Goal: Find specific fact: Find specific fact

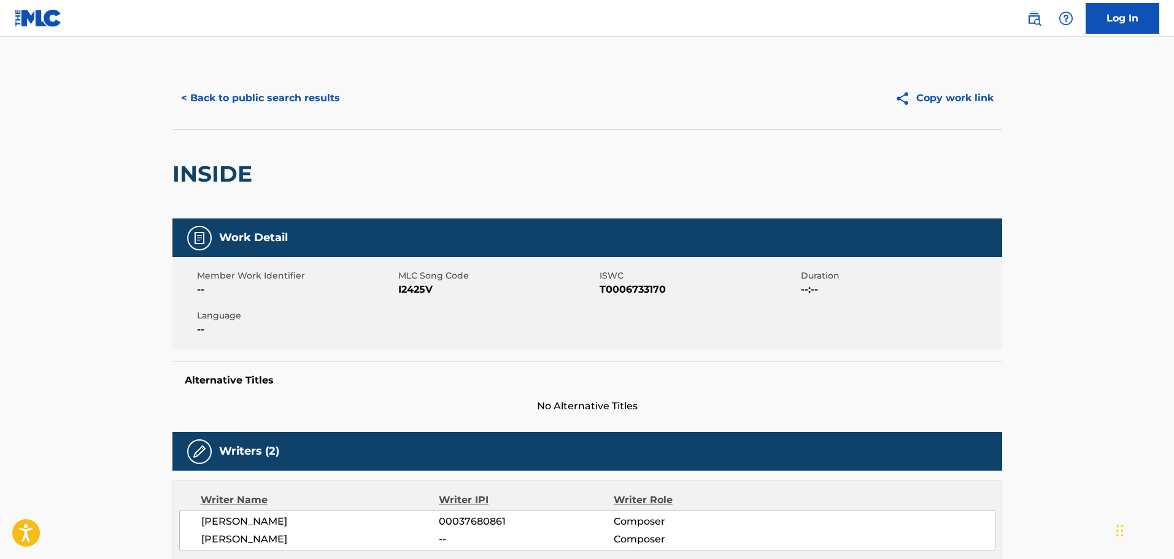
click at [273, 101] on button "< Back to public search results" at bounding box center [261, 98] width 176 height 31
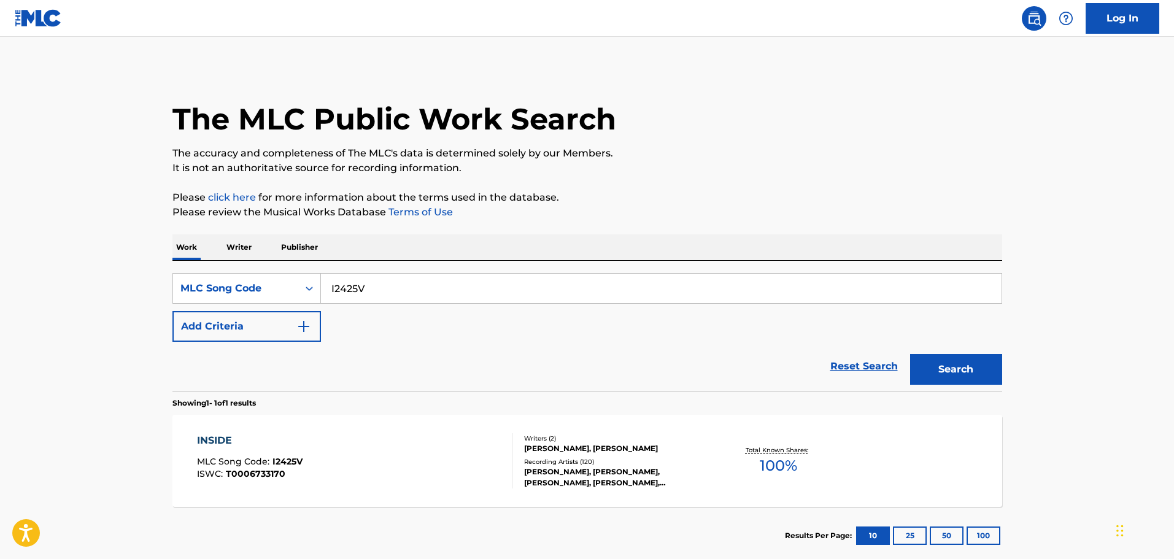
scroll to position [39, 0]
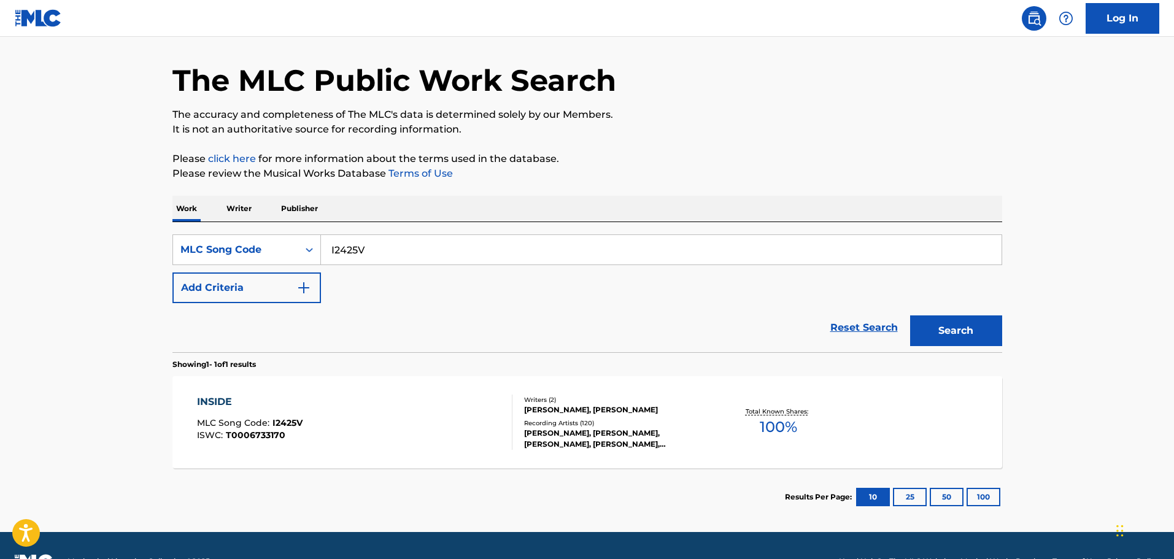
drag, startPoint x: 254, startPoint y: 206, endPoint x: 178, endPoint y: 195, distance: 76.3
click at [173, 193] on div "The MLC Public Work Search The accuracy and completeness of The MLC's data is d…" at bounding box center [587, 277] width 859 height 497
paste input "Search Form"
click at [454, 244] on input "Search Form" at bounding box center [661, 249] width 681 height 29
paste input "DB9IFB"
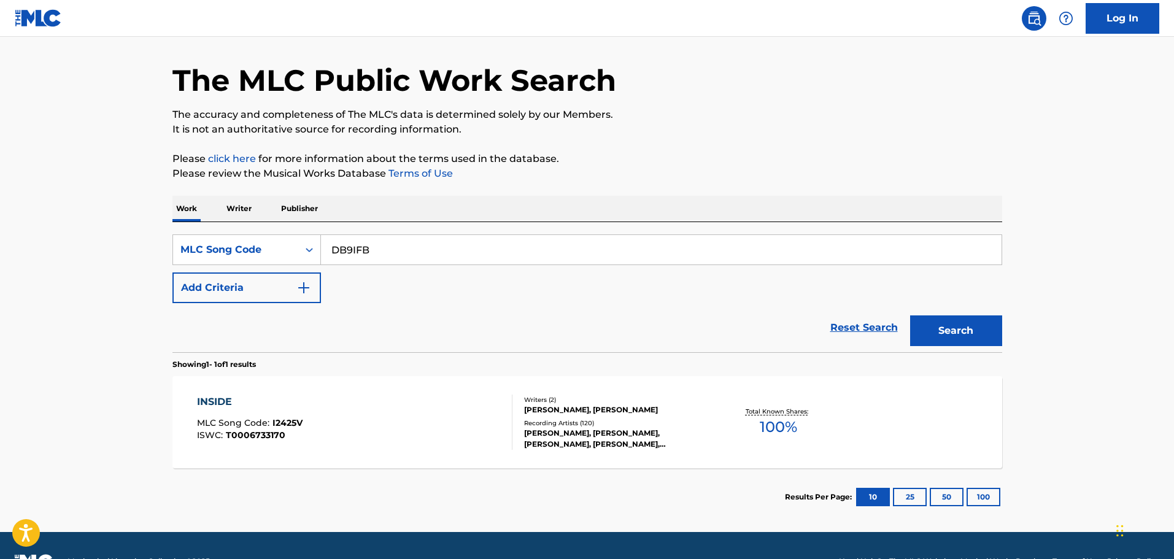
click at [944, 320] on button "Search" at bounding box center [956, 331] width 92 height 31
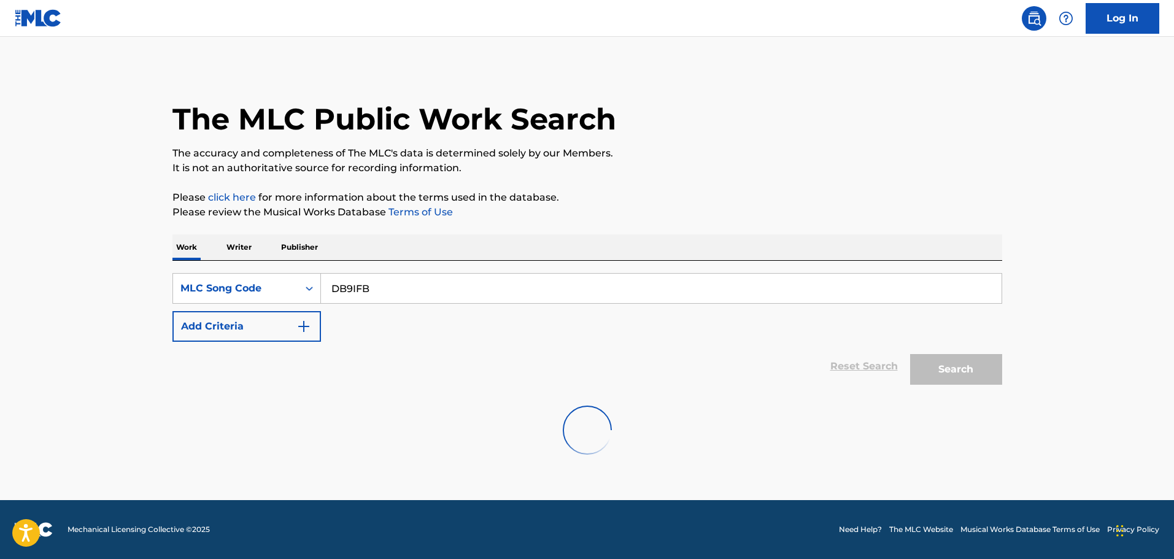
scroll to position [0, 0]
click at [354, 289] on input "DB9IFB" at bounding box center [661, 288] width 681 height 29
type input "DB9IFB"
click at [910, 354] on button "Search" at bounding box center [956, 369] width 92 height 31
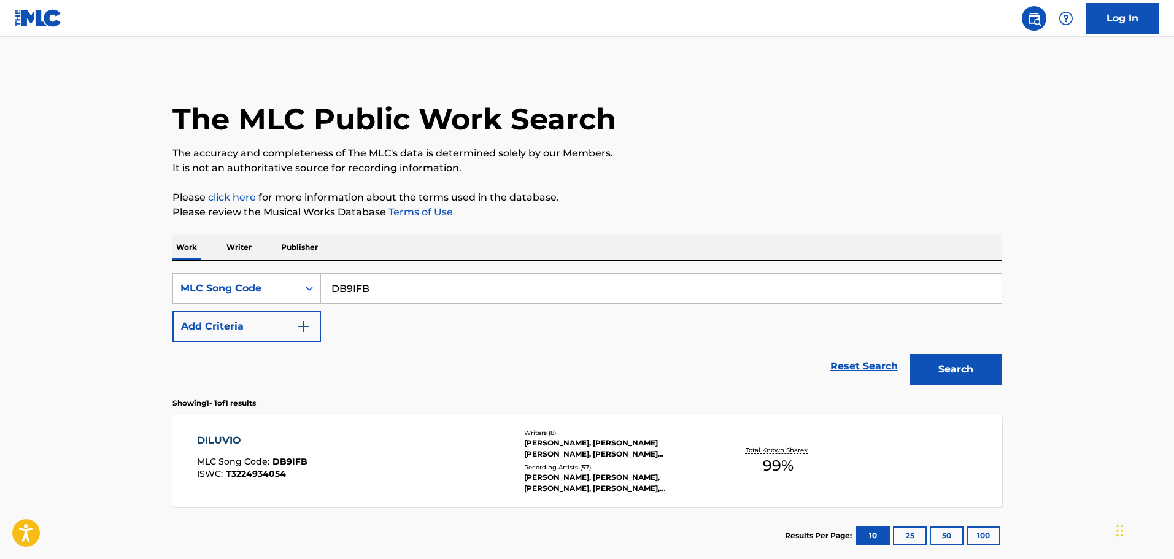
click at [346, 427] on div "DILUVIO MLC Song Code : DB9IFB ISWC : T3224934054 Writers ( 8 ) [PERSON_NAME], …" at bounding box center [588, 461] width 830 height 92
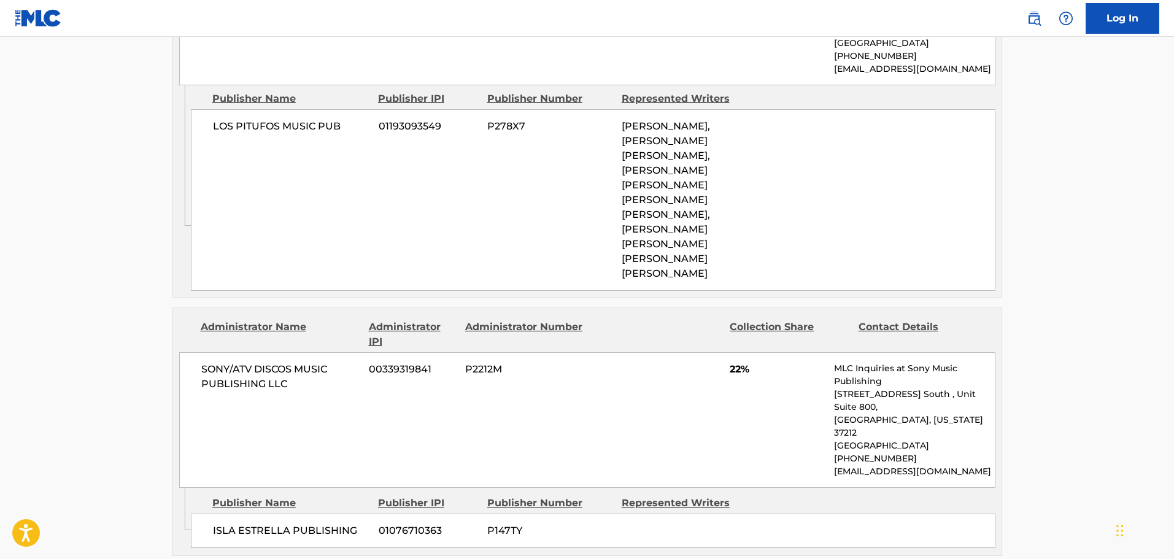
scroll to position [675, 0]
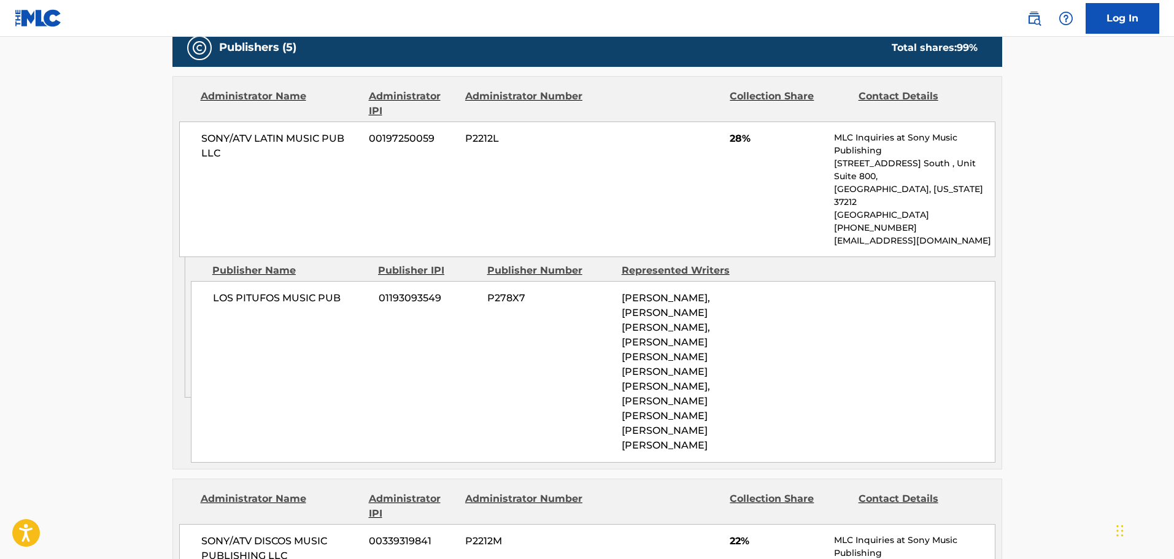
click at [512, 301] on div "LOS PITUFOS MUSIC PUB 01193093549 P278X7 [PERSON_NAME], [PERSON_NAME] [PERSON_N…" at bounding box center [593, 372] width 805 height 182
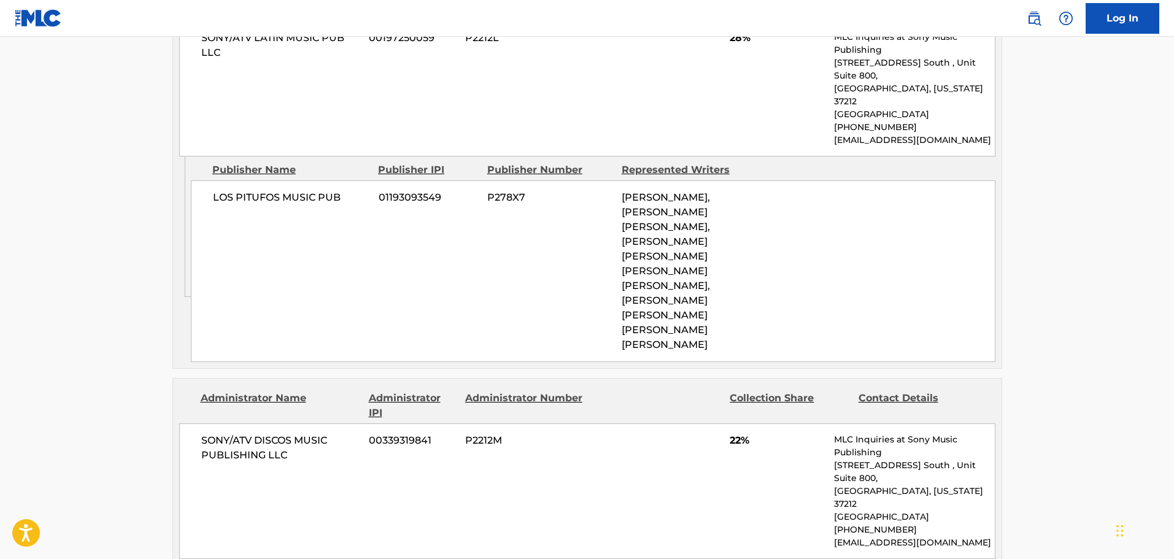
scroll to position [607, 0]
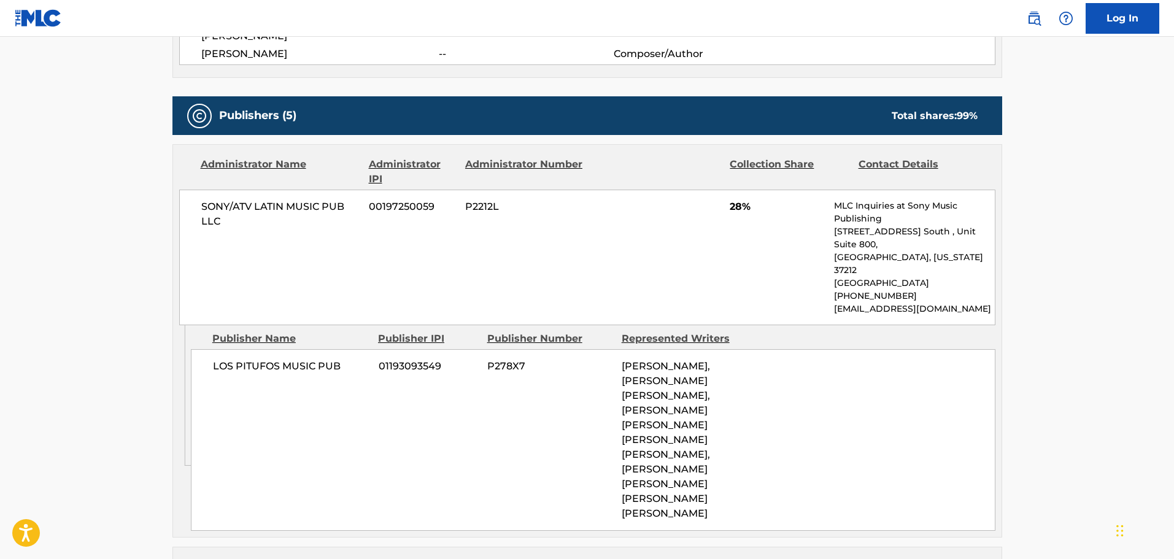
click at [460, 262] on div "SONY/ATV LATIN MUSIC PUB LLC 00197250059 P2212L 28% MLC Inquiries at Sony Music…" at bounding box center [587, 258] width 816 height 136
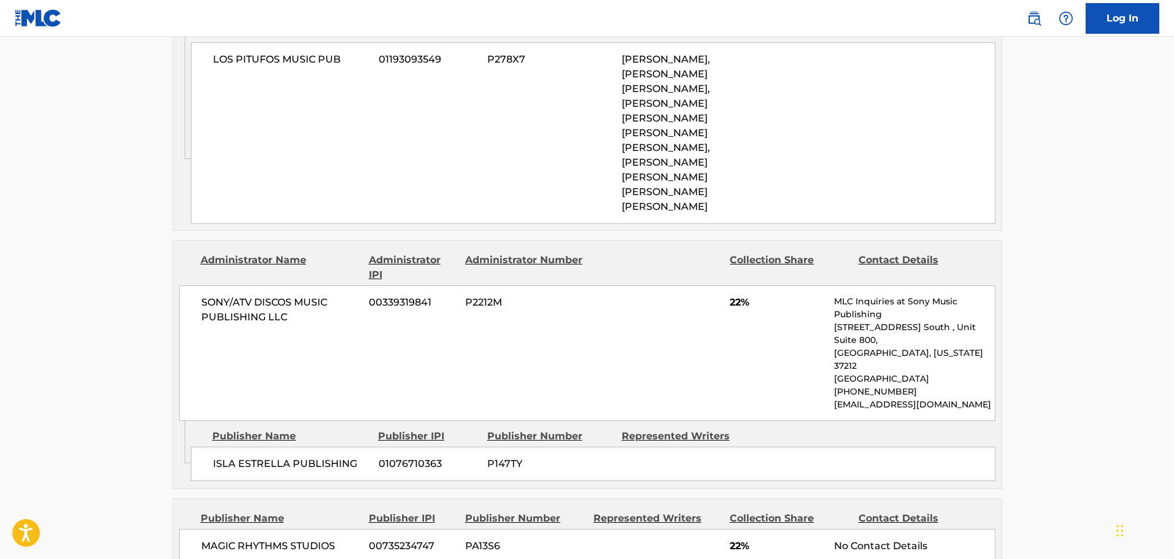
scroll to position [975, 0]
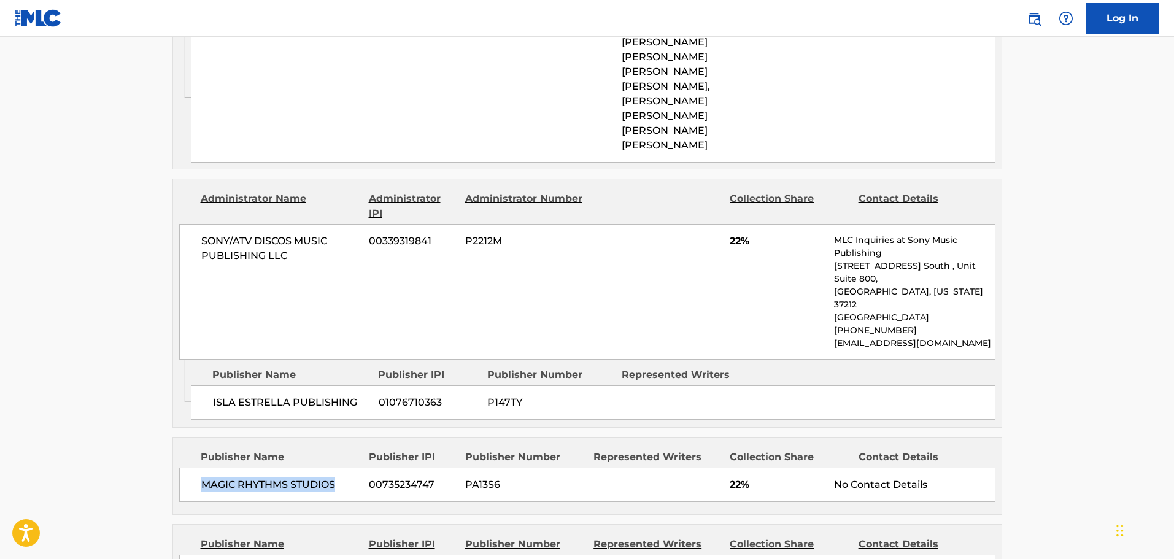
drag, startPoint x: 340, startPoint y: 359, endPoint x: 193, endPoint y: 372, distance: 147.3
click at [193, 468] on div "MAGIC RHYTHMS STUDIOS [PHONE_NUMBER] PA13S6 22% No Contact Details" at bounding box center [587, 485] width 816 height 34
copy span "MAGIC RHYTHMS STUDIOS"
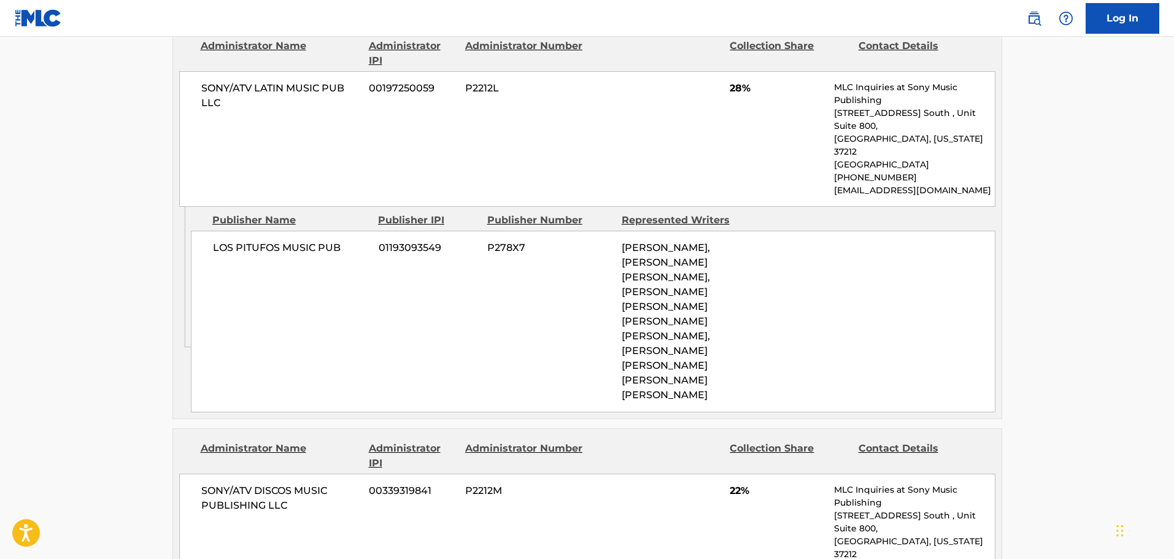
scroll to position [730, 0]
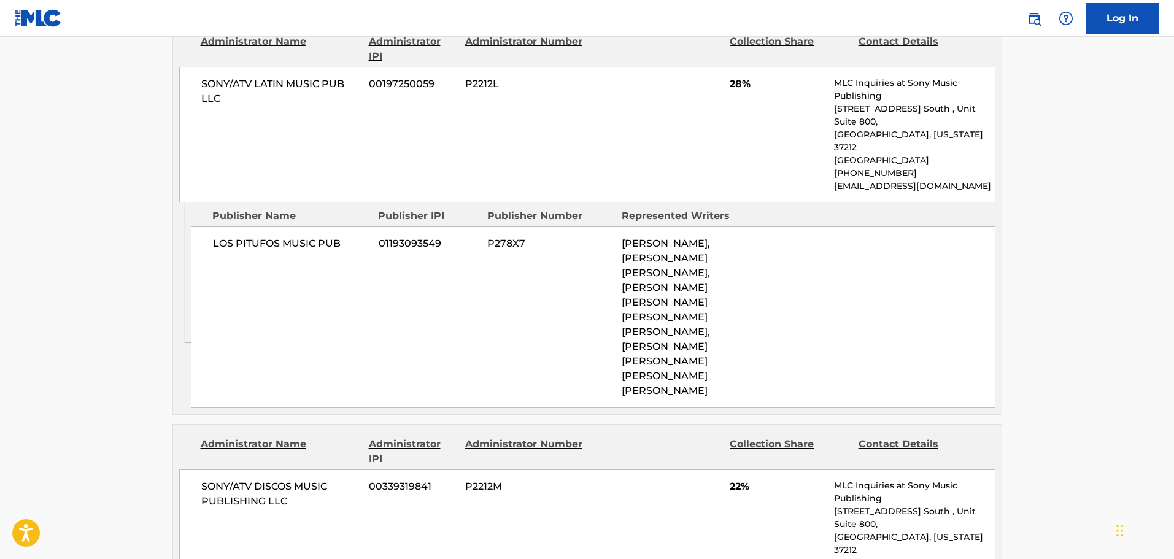
click at [570, 247] on div "LOS PITUFOS MUSIC PUB 01193093549 P278X7 [PERSON_NAME], [PERSON_NAME] [PERSON_N…" at bounding box center [593, 318] width 805 height 182
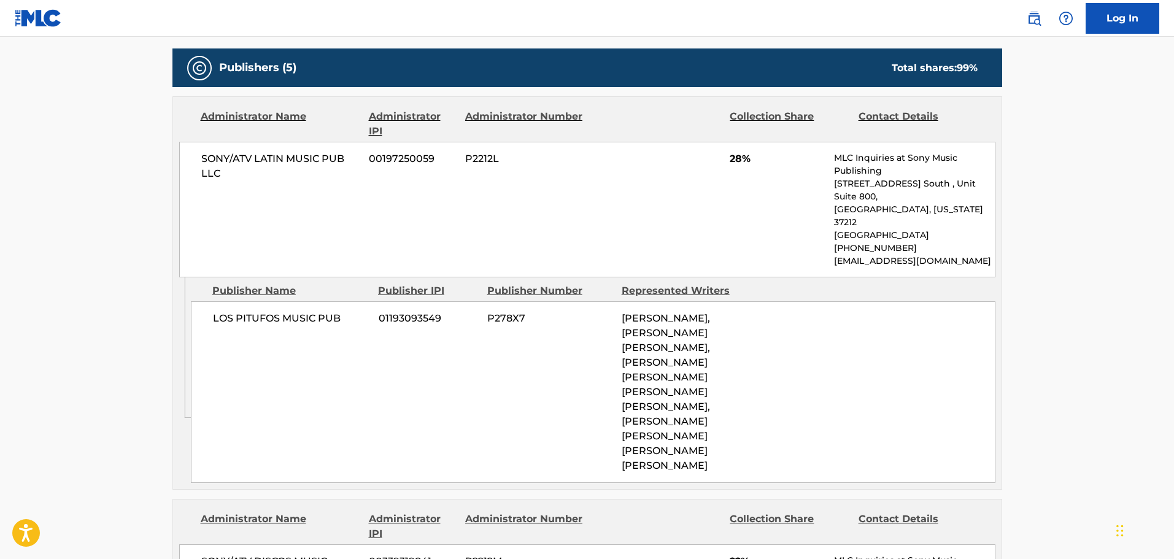
scroll to position [669, 0]
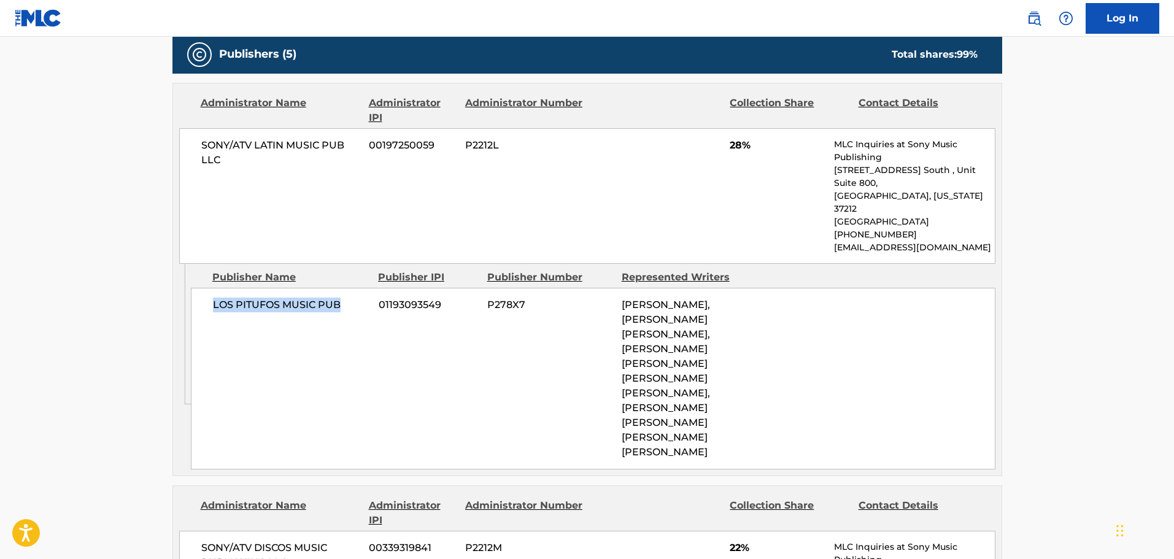
drag, startPoint x: 341, startPoint y: 263, endPoint x: 212, endPoint y: 269, distance: 129.0
click at [212, 288] on div "LOS PITUFOS MUSIC PUB 01193093549 P278X7 [PERSON_NAME], [PERSON_NAME] [PERSON_N…" at bounding box center [593, 379] width 805 height 182
copy span "LOS PITUFOS MUSIC PUB"
click at [494, 336] on div "LOS PITUFOS MUSIC PUB 01193093549 P278X7 [PERSON_NAME], [PERSON_NAME] [PERSON_N…" at bounding box center [593, 379] width 805 height 182
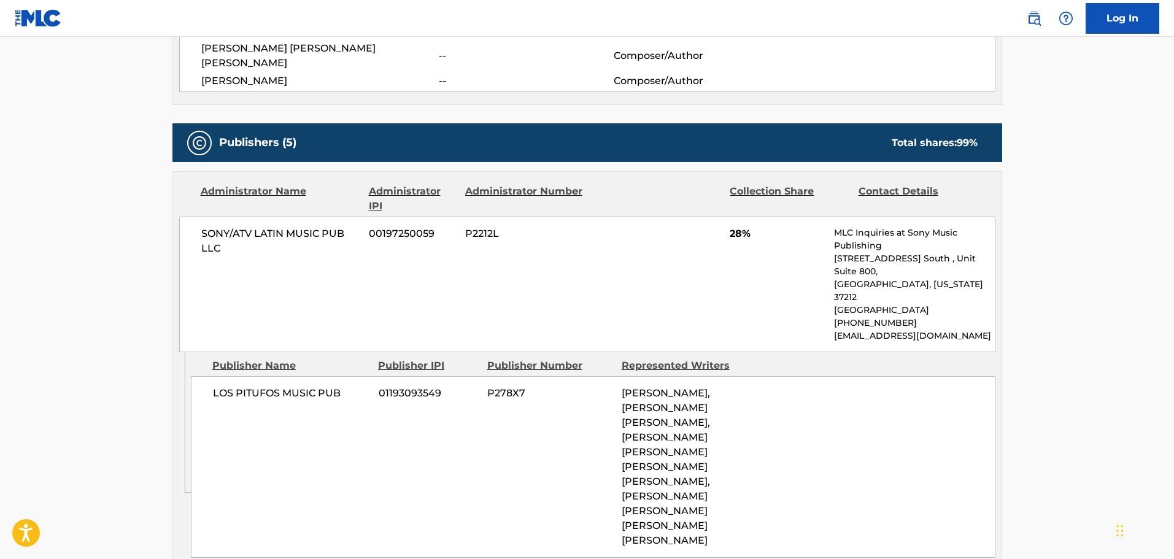
scroll to position [423, 0]
